Goal: Use online tool/utility: Use online tool/utility

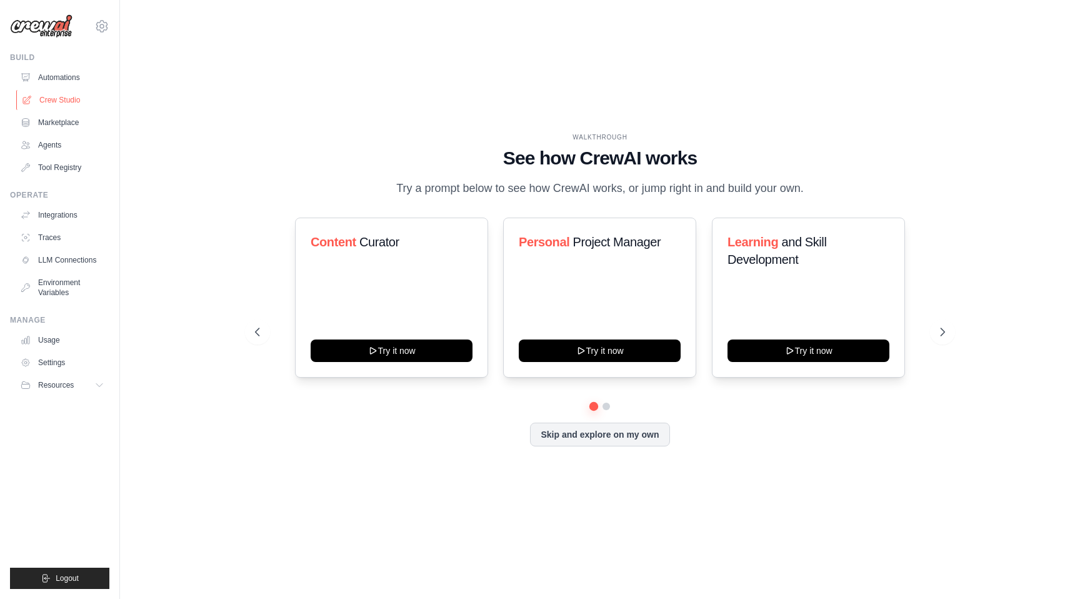
click at [76, 96] on link "Crew Studio" at bounding box center [63, 100] width 94 height 20
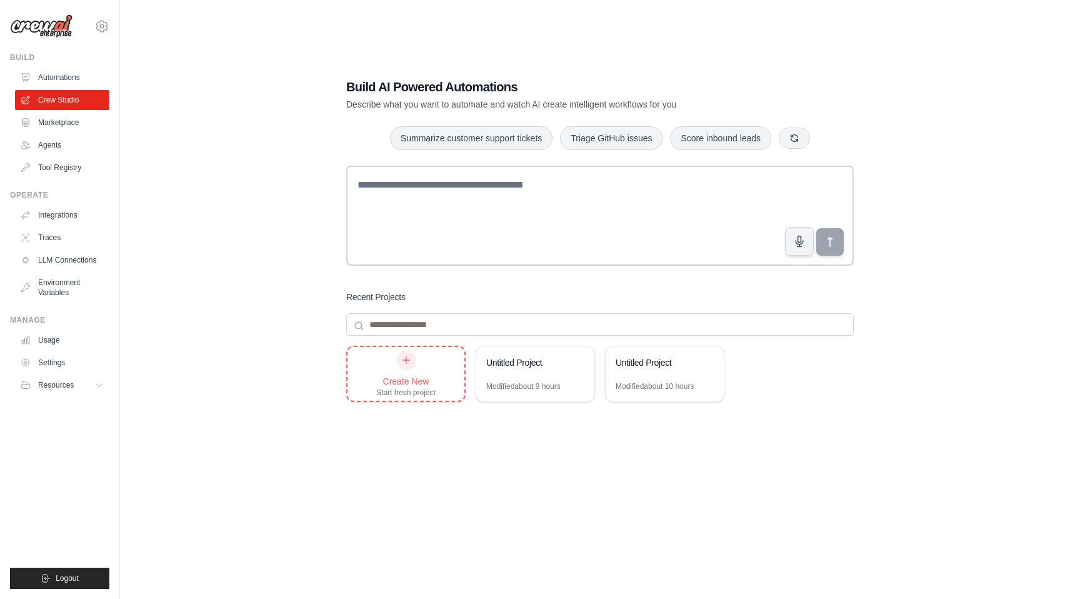
click at [387, 377] on div "Create New" at bounding box center [405, 381] width 59 height 12
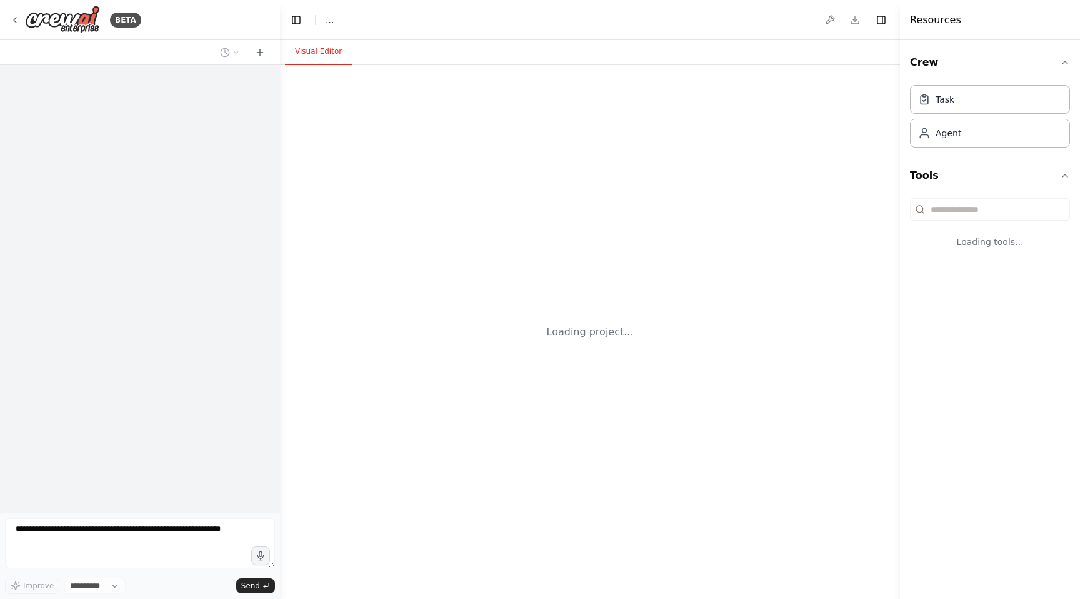
select select "****"
